Goal: Information Seeking & Learning: Learn about a topic

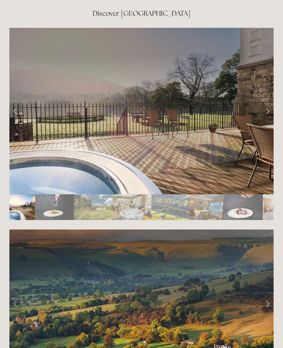
scroll to position [997, 0]
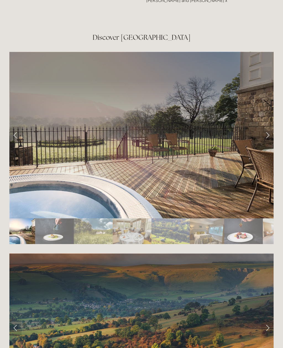
click at [266, 127] on link "Next Slide" at bounding box center [268, 135] width 12 height 17
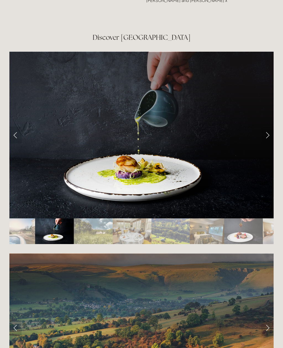
click at [265, 127] on link "Next Slide" at bounding box center [268, 135] width 12 height 17
click at [267, 127] on link "Next Slide" at bounding box center [268, 135] width 12 height 17
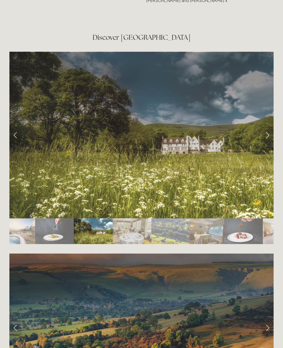
click at [268, 127] on link "Next Slide" at bounding box center [268, 135] width 12 height 17
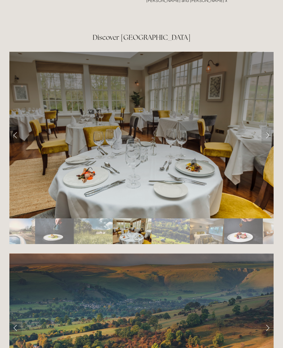
click at [268, 127] on link "Next Slide" at bounding box center [268, 135] width 12 height 17
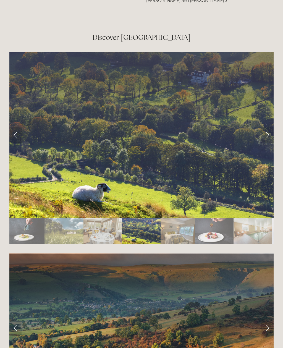
click at [269, 127] on link "Next Slide" at bounding box center [268, 135] width 12 height 17
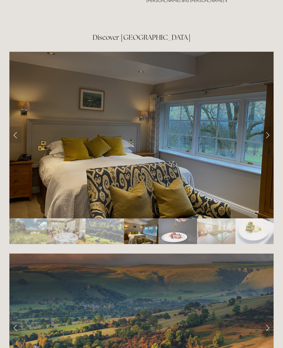
click at [269, 127] on link "Next Slide" at bounding box center [268, 135] width 12 height 17
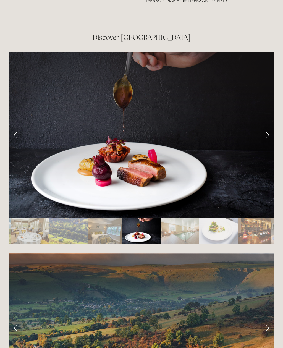
click at [267, 127] on link "Next Slide" at bounding box center [268, 135] width 12 height 17
click at [270, 127] on link "Next Slide" at bounding box center [268, 135] width 12 height 17
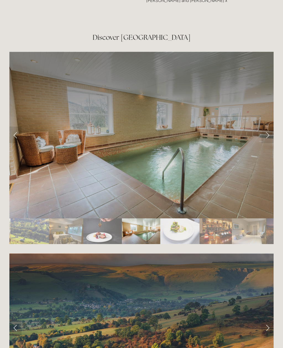
click at [267, 127] on link "Next Slide" at bounding box center [268, 135] width 12 height 17
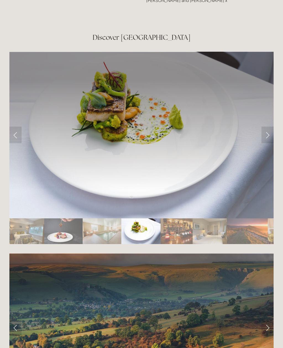
click at [267, 127] on link "Next Slide" at bounding box center [268, 135] width 12 height 17
click at [268, 127] on link "Next Slide" at bounding box center [268, 135] width 12 height 17
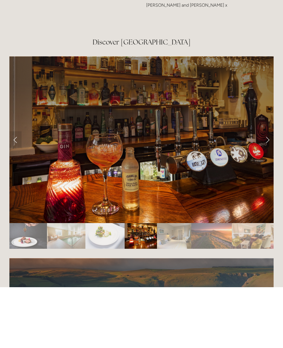
scroll to position [992, 0]
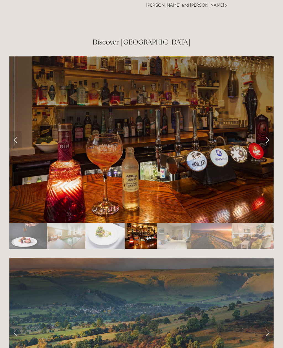
click at [265, 131] on link "Next Slide" at bounding box center [268, 139] width 12 height 17
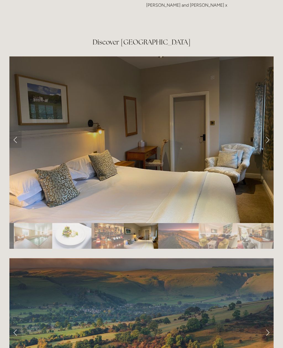
click at [261, 257] on div at bounding box center [141, 257] width 264 height 0
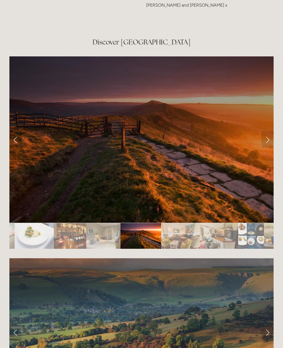
click at [17, 131] on link "Previous Slide" at bounding box center [15, 139] width 12 height 17
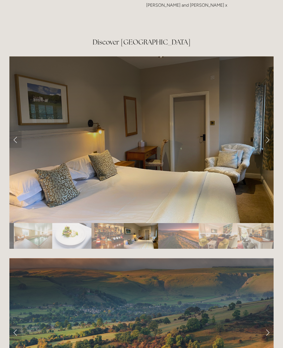
click at [268, 131] on link "Next Slide" at bounding box center [268, 139] width 12 height 17
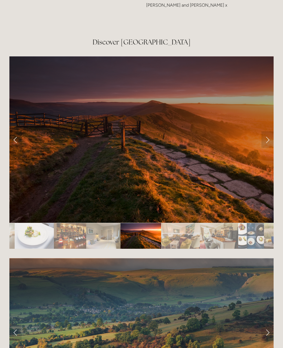
click at [267, 131] on link "Next Slide" at bounding box center [268, 139] width 12 height 17
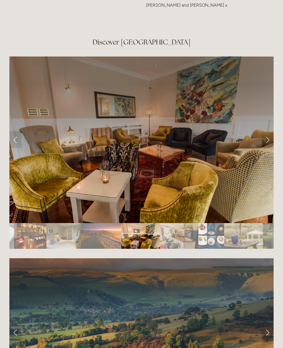
click at [265, 131] on link "Next Slide" at bounding box center [268, 139] width 12 height 17
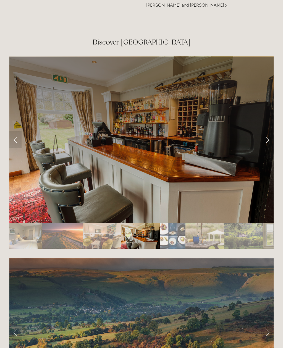
click at [265, 131] on link "Next Slide" at bounding box center [268, 139] width 12 height 17
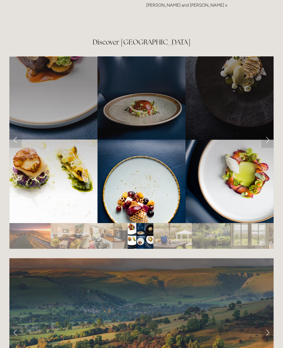
click at [264, 131] on link "Next Slide" at bounding box center [268, 139] width 12 height 17
click at [262, 131] on link "Next Slide" at bounding box center [268, 139] width 12 height 17
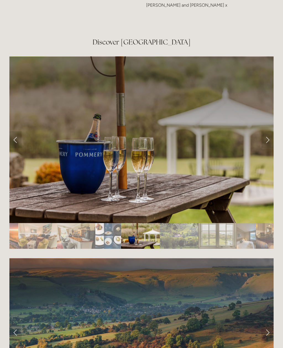
click at [265, 131] on link "Next Slide" at bounding box center [268, 139] width 12 height 17
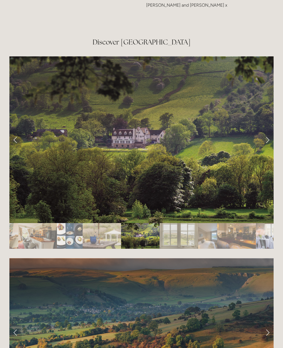
click at [265, 131] on link "Next Slide" at bounding box center [268, 139] width 12 height 17
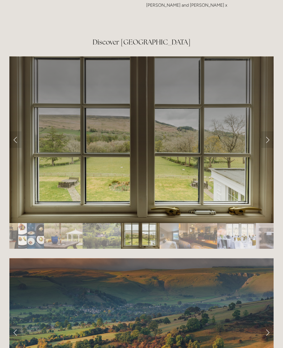
click at [265, 131] on link "Next Slide" at bounding box center [268, 139] width 12 height 17
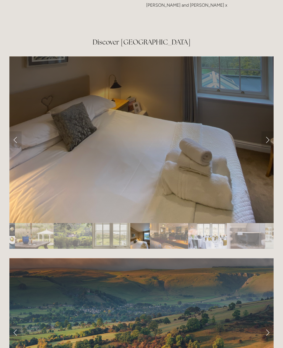
click at [266, 131] on link "Next Slide" at bounding box center [268, 139] width 12 height 17
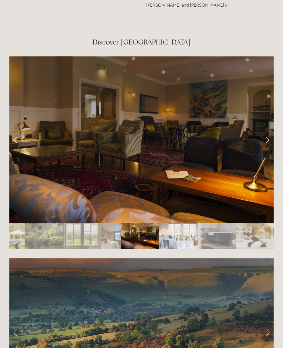
click at [264, 131] on link "Next Slide" at bounding box center [268, 139] width 12 height 17
click at [265, 131] on link "Next Slide" at bounding box center [268, 139] width 12 height 17
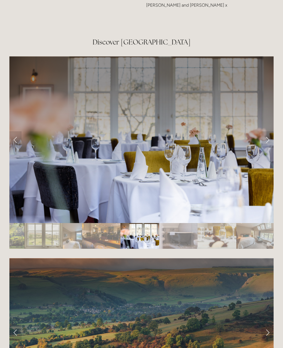
click at [268, 131] on link "Next Slide" at bounding box center [268, 139] width 12 height 17
click at [267, 131] on link "Next Slide" at bounding box center [268, 139] width 12 height 17
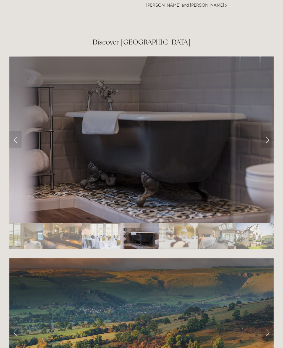
click at [267, 131] on link "Next Slide" at bounding box center [268, 139] width 12 height 17
click at [266, 131] on link "Next Slide" at bounding box center [268, 139] width 12 height 17
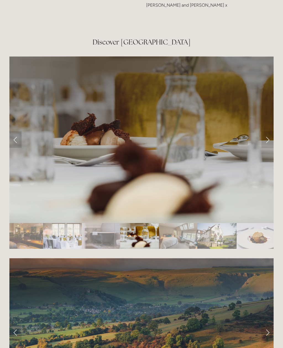
click at [265, 131] on link "Next Slide" at bounding box center [268, 139] width 12 height 17
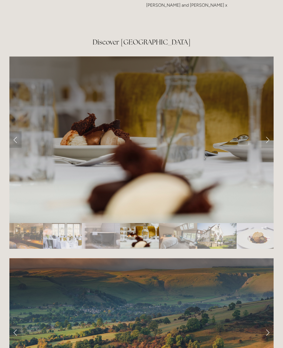
click at [267, 131] on link "Next Slide" at bounding box center [268, 139] width 12 height 17
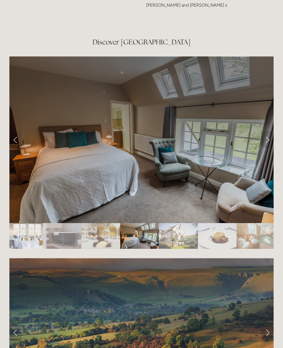
click at [267, 131] on link "Next Slide" at bounding box center [268, 139] width 12 height 17
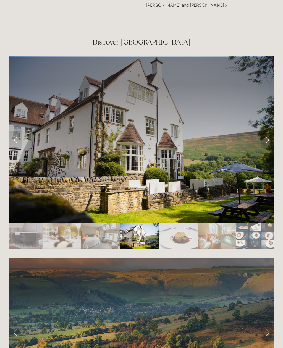
click at [267, 131] on link "Next Slide" at bounding box center [268, 139] width 12 height 17
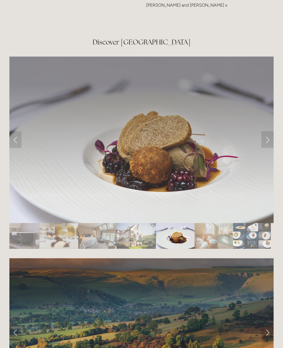
click at [267, 131] on link "Next Slide" at bounding box center [268, 139] width 12 height 17
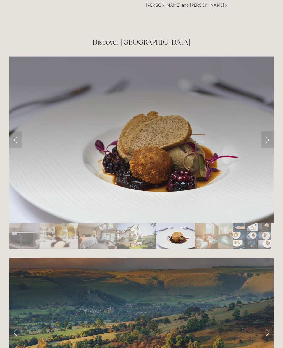
click at [268, 131] on link "Next Slide" at bounding box center [268, 139] width 12 height 17
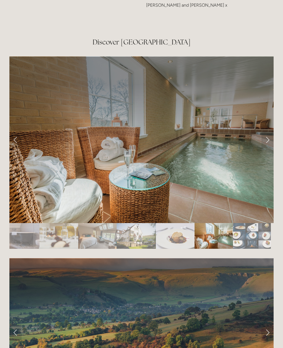
click at [267, 131] on link "Next Slide" at bounding box center [268, 139] width 12 height 17
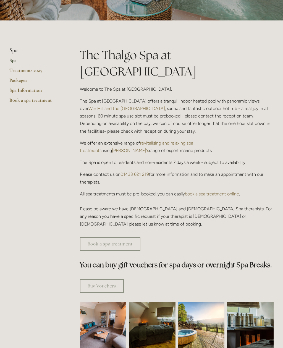
scroll to position [95, 0]
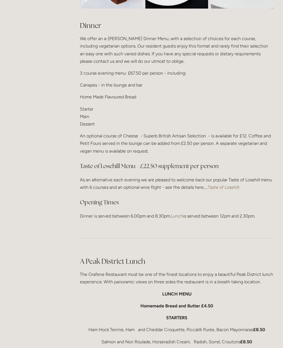
scroll to position [653, 0]
click at [227, 186] on link "Taste of Losehill" at bounding box center [223, 187] width 31 height 5
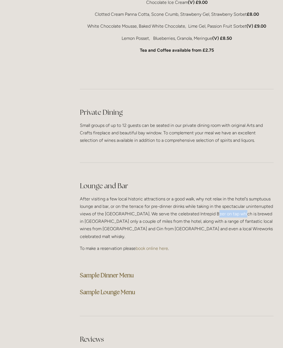
scroll to position [1233, 0]
click at [128, 272] on strong "Sample Dinner Menu" at bounding box center [107, 275] width 54 height 7
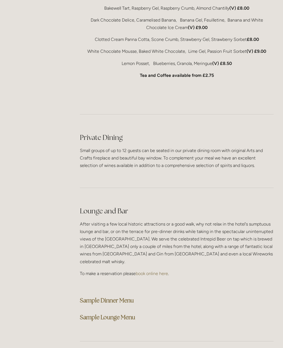
scroll to position [1158, 0]
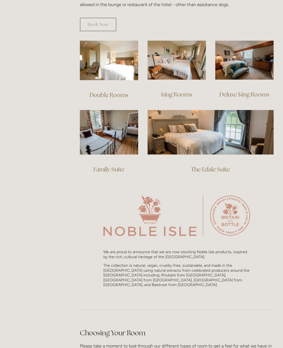
scroll to position [343, 0]
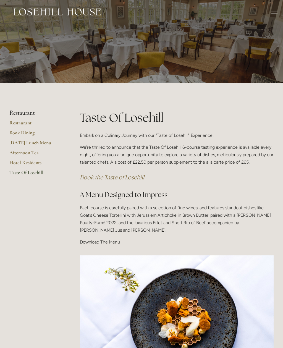
click at [15, 123] on link "Restaurant" at bounding box center [35, 125] width 53 height 10
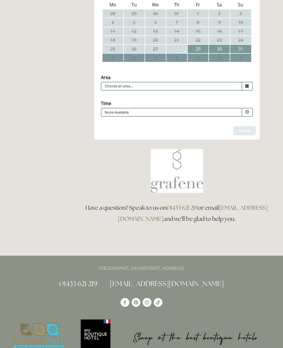
scroll to position [131, 0]
